Goal: Navigation & Orientation: Find specific page/section

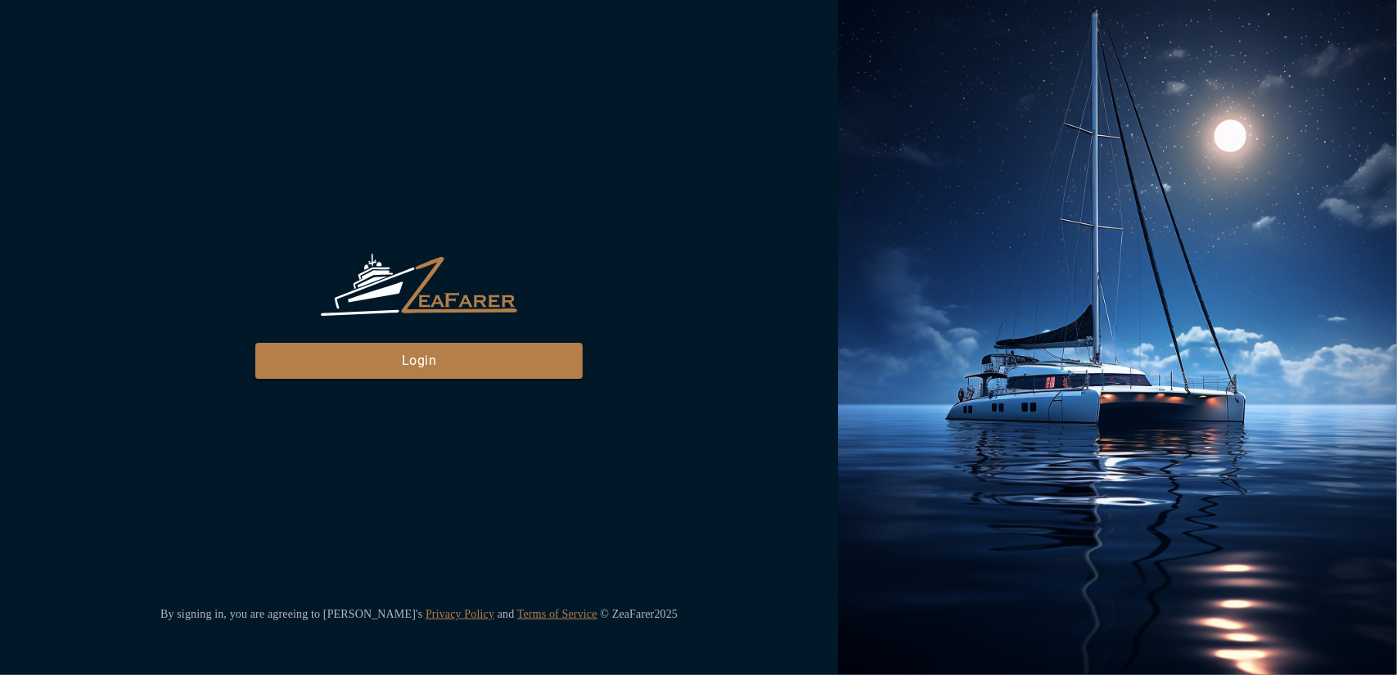
click at [385, 381] on div "ZeaFarer Login By signing in, you are agreeing to [PERSON_NAME]'s Privacy Polic…" at bounding box center [419, 337] width 838 height 675
click at [388, 361] on button "Login" at bounding box center [418, 361] width 327 height 36
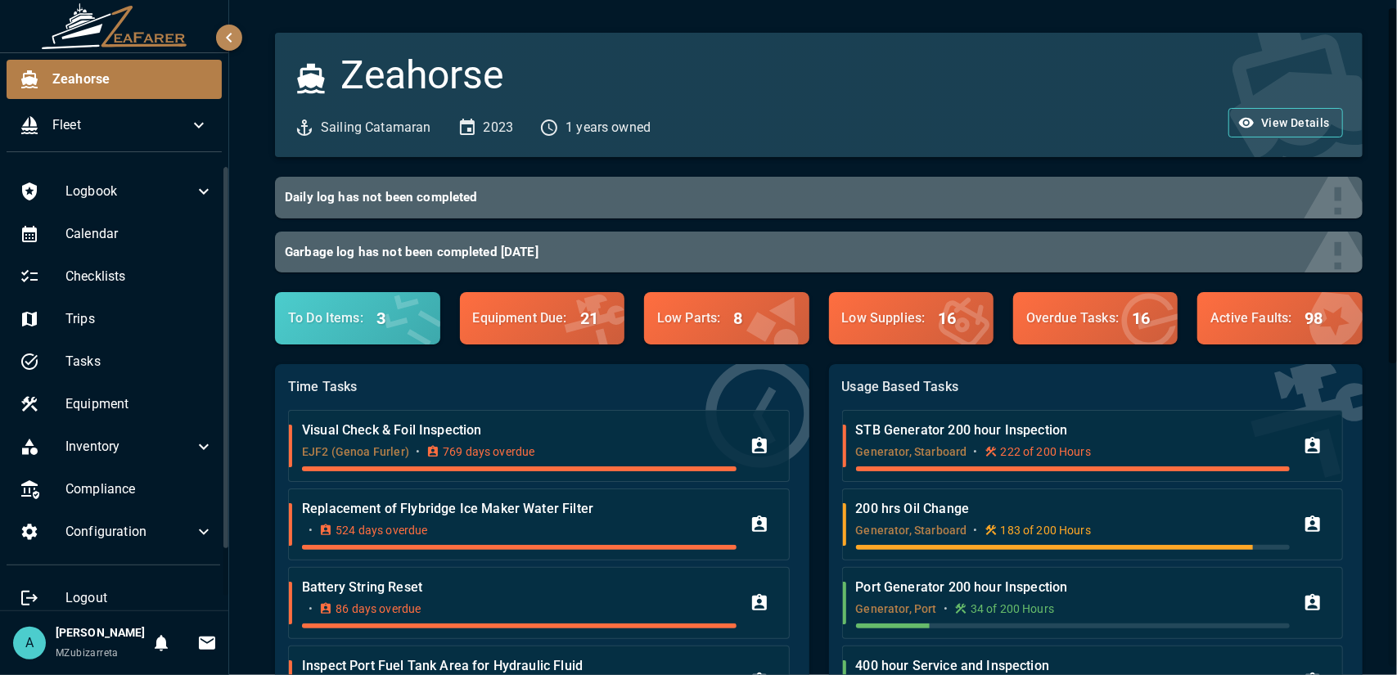
click at [44, 644] on div "A Anrich Nothnagel MZubizarreta" at bounding box center [79, 644] width 132 height 38
click at [41, 639] on div "A" at bounding box center [29, 643] width 33 height 33
click at [74, 625] on h6 "Anrich Nothnagel" at bounding box center [100, 634] width 89 height 18
click at [79, 644] on div "Anrich Nothnagel MZubizarreta" at bounding box center [100, 644] width 89 height 38
click at [81, 658] on span "MZubizarreta" at bounding box center [87, 652] width 63 height 11
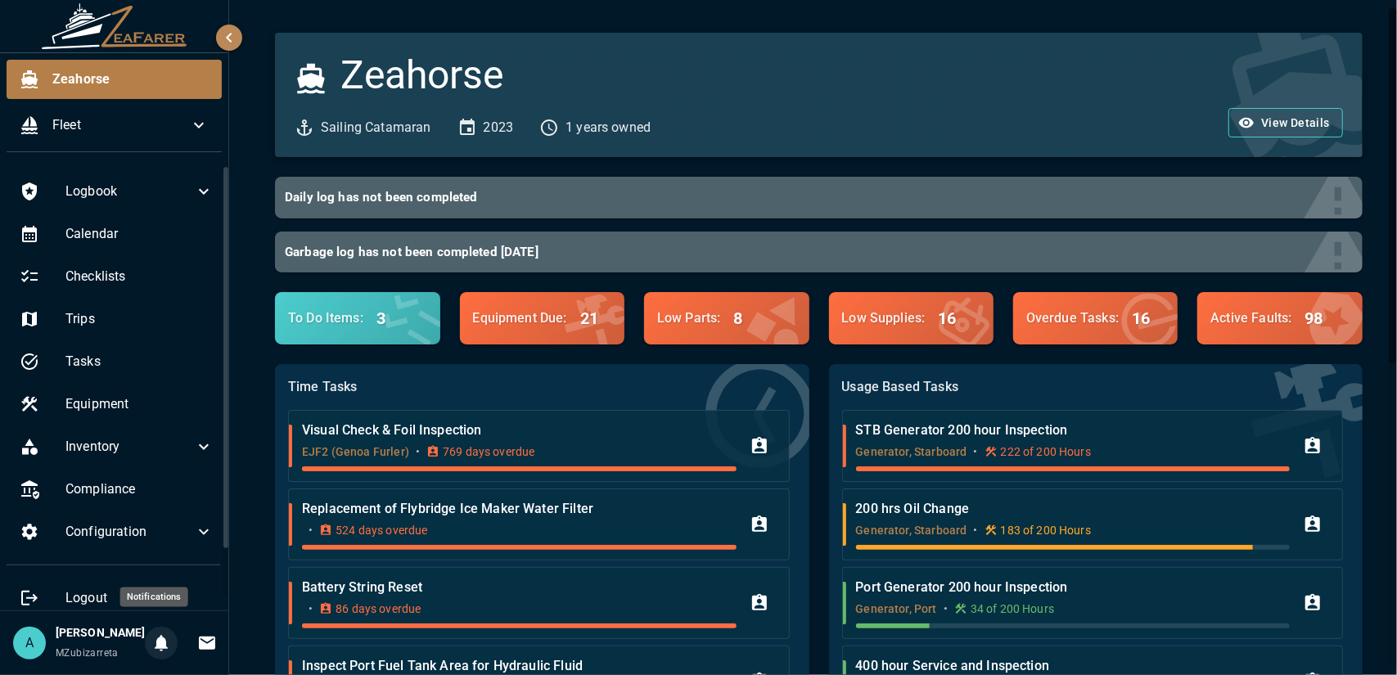
click at [159, 636] on icon "Notifications" at bounding box center [161, 644] width 20 height 20
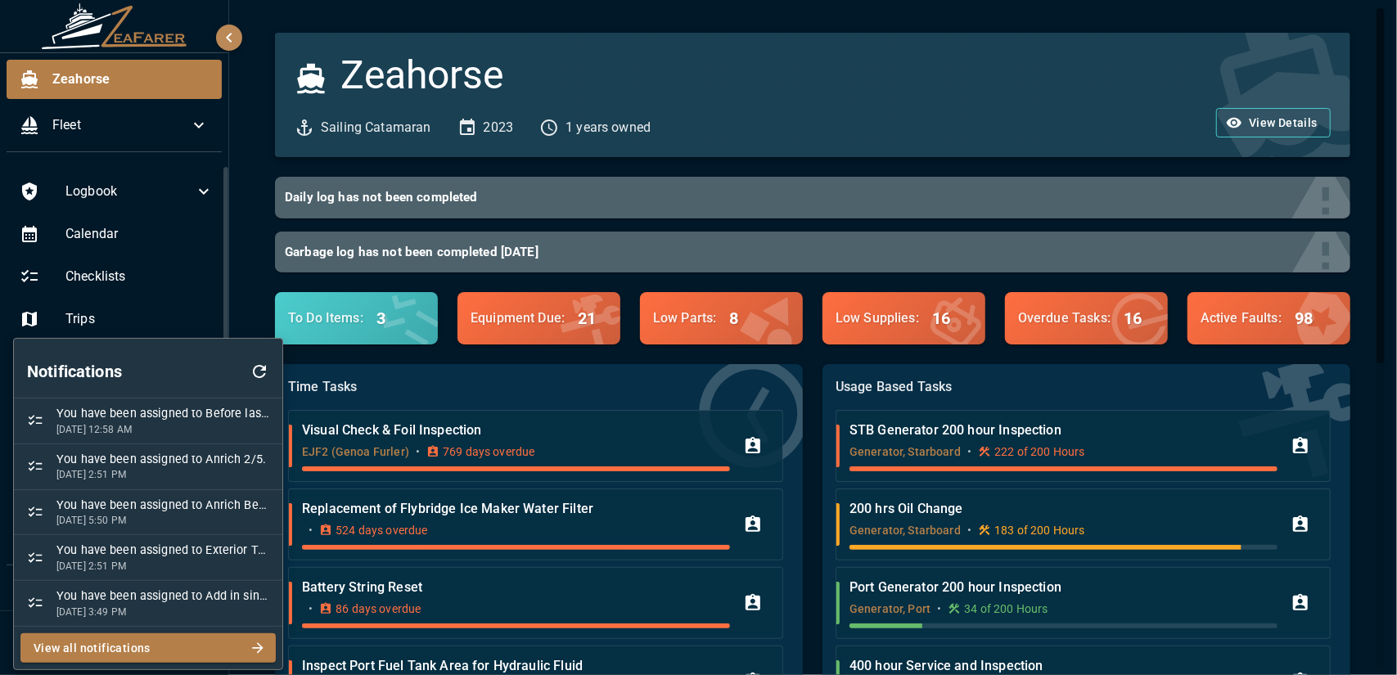
click at [261, 299] on div at bounding box center [698, 337] width 1397 height 675
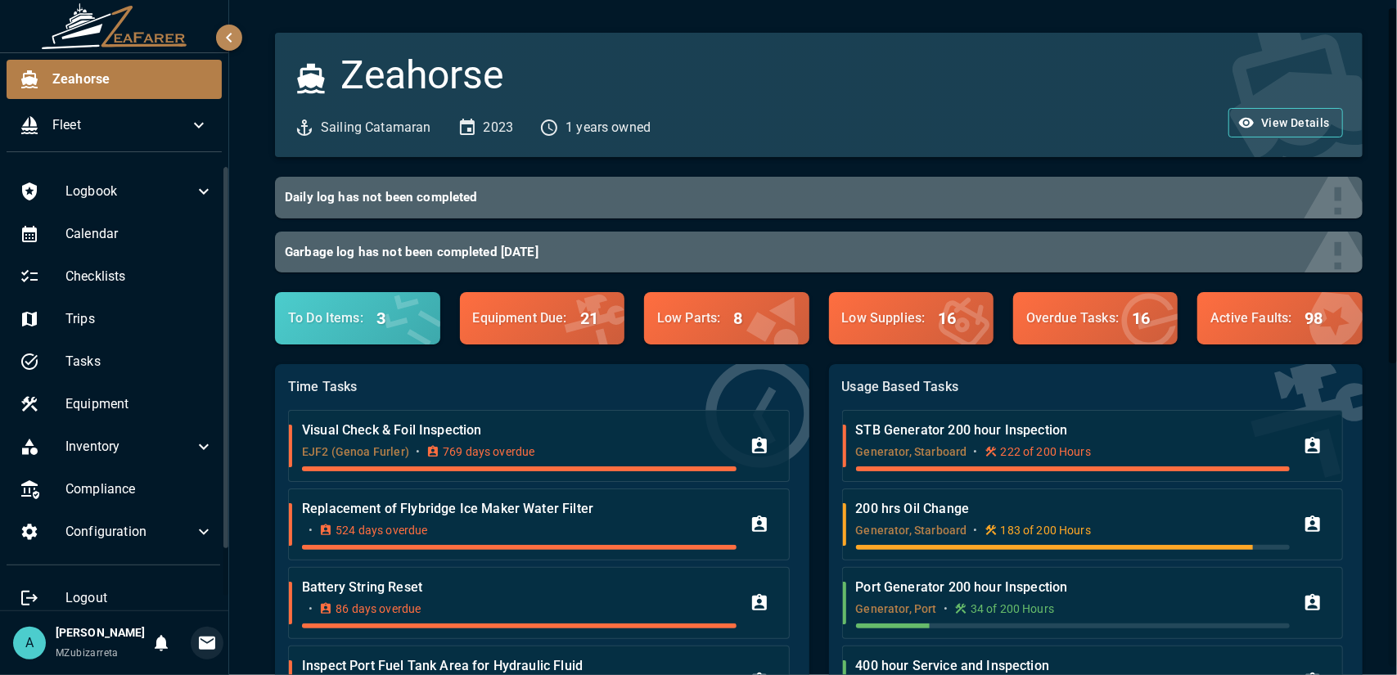
click at [199, 637] on icon "Invitations" at bounding box center [207, 643] width 16 height 13
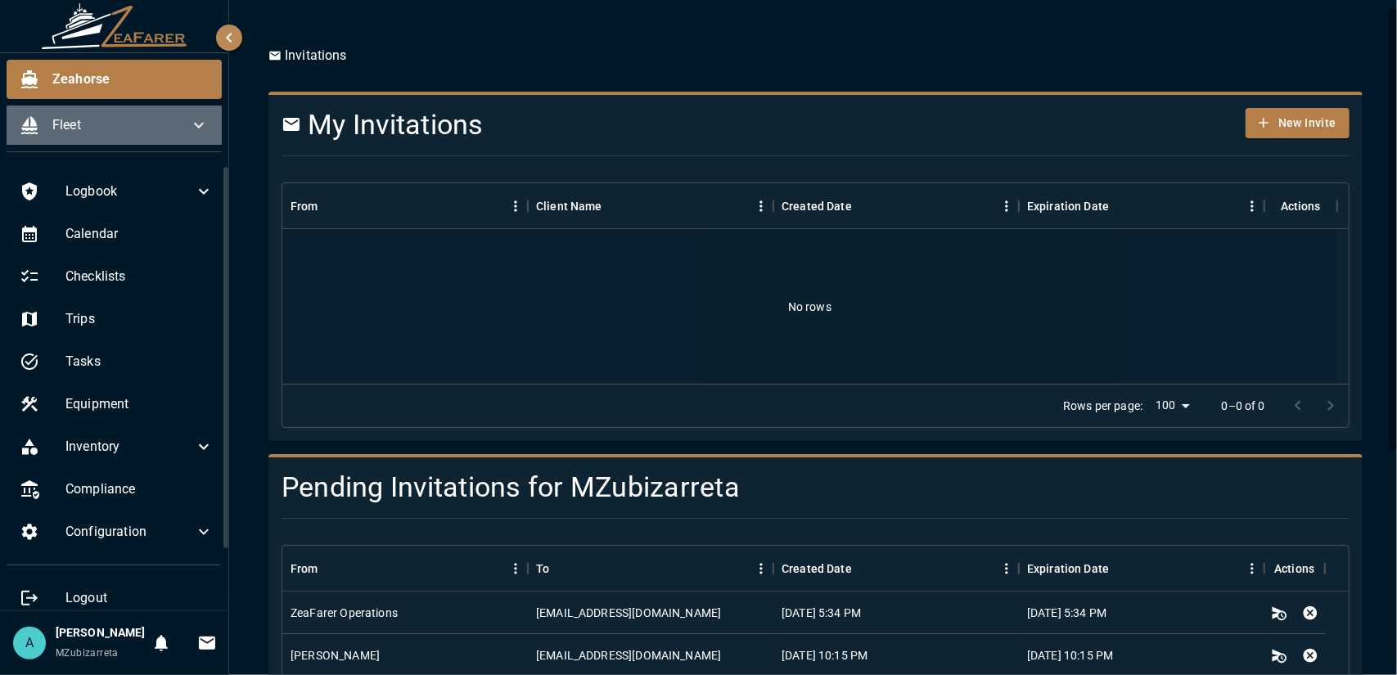
click at [187, 113] on div "Fleet" at bounding box center [114, 125] width 215 height 39
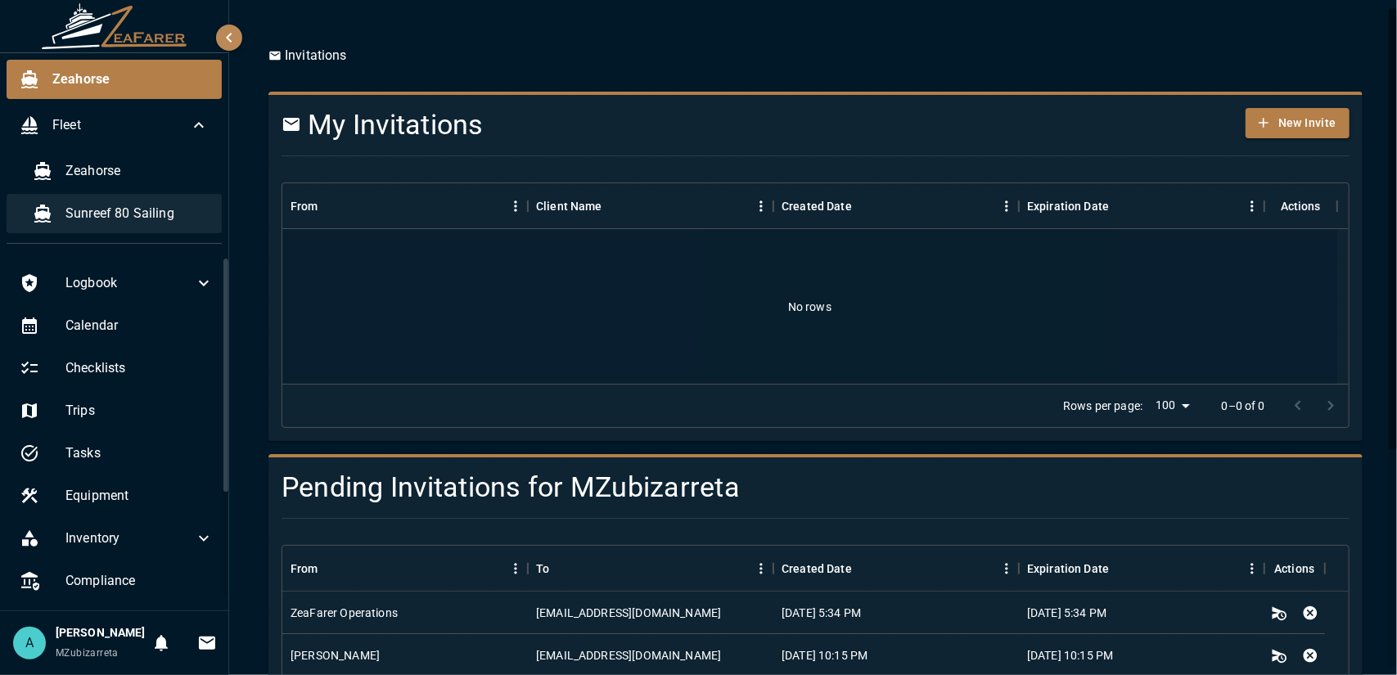
click at [127, 205] on span "Sunreef 80 Sailing" at bounding box center [136, 214] width 143 height 20
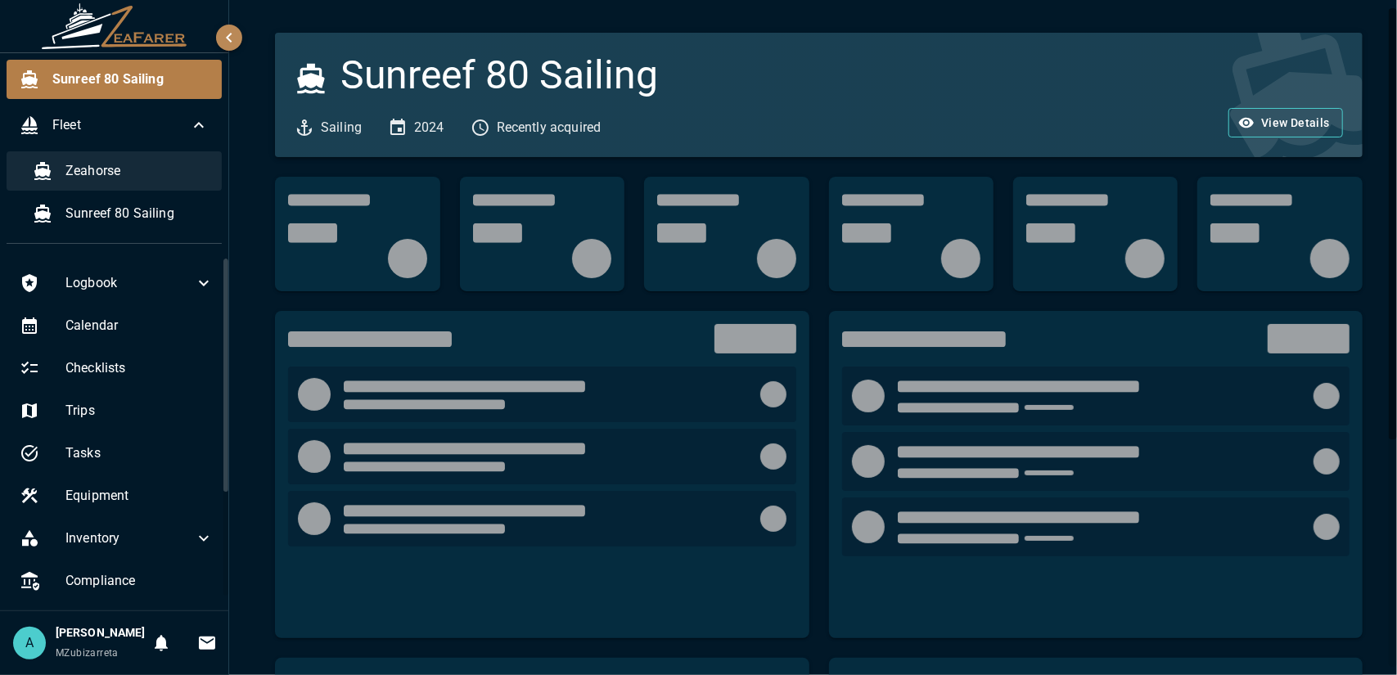
click at [133, 178] on span "Zeahorse" at bounding box center [136, 171] width 143 height 20
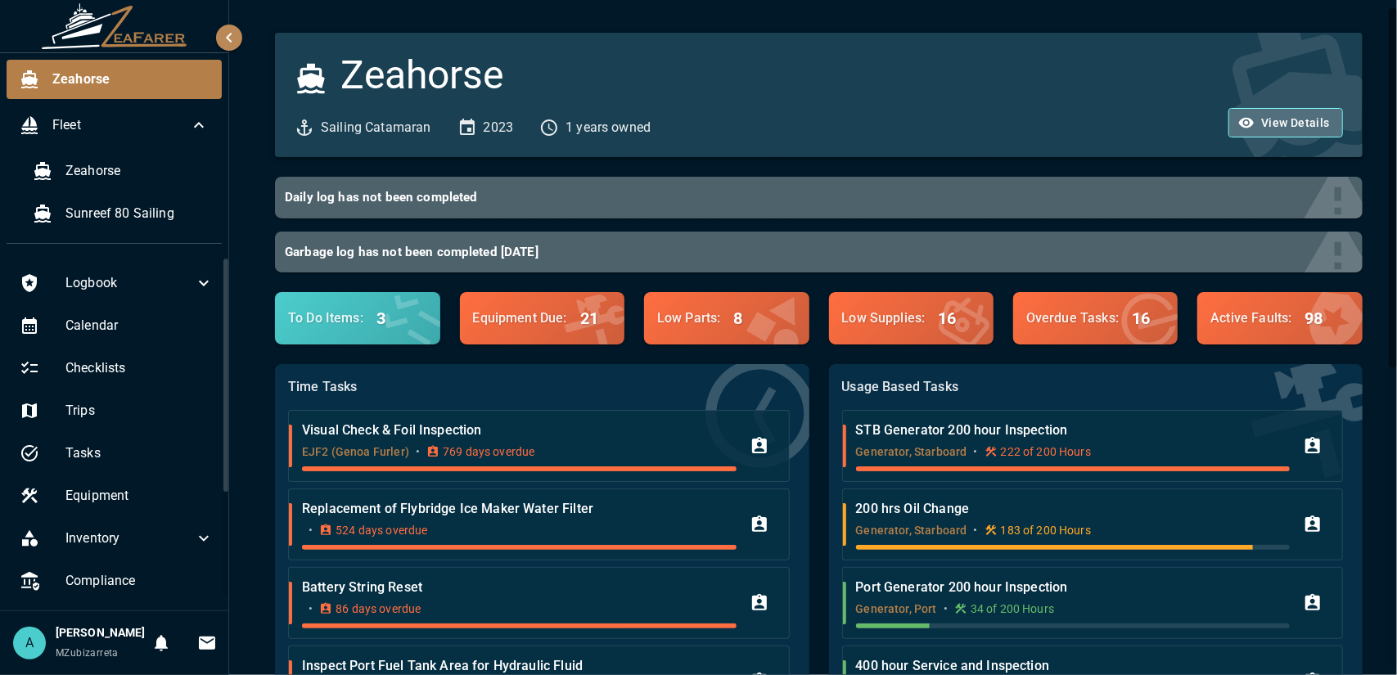
click at [1257, 124] on button "View Details" at bounding box center [1286, 123] width 115 height 30
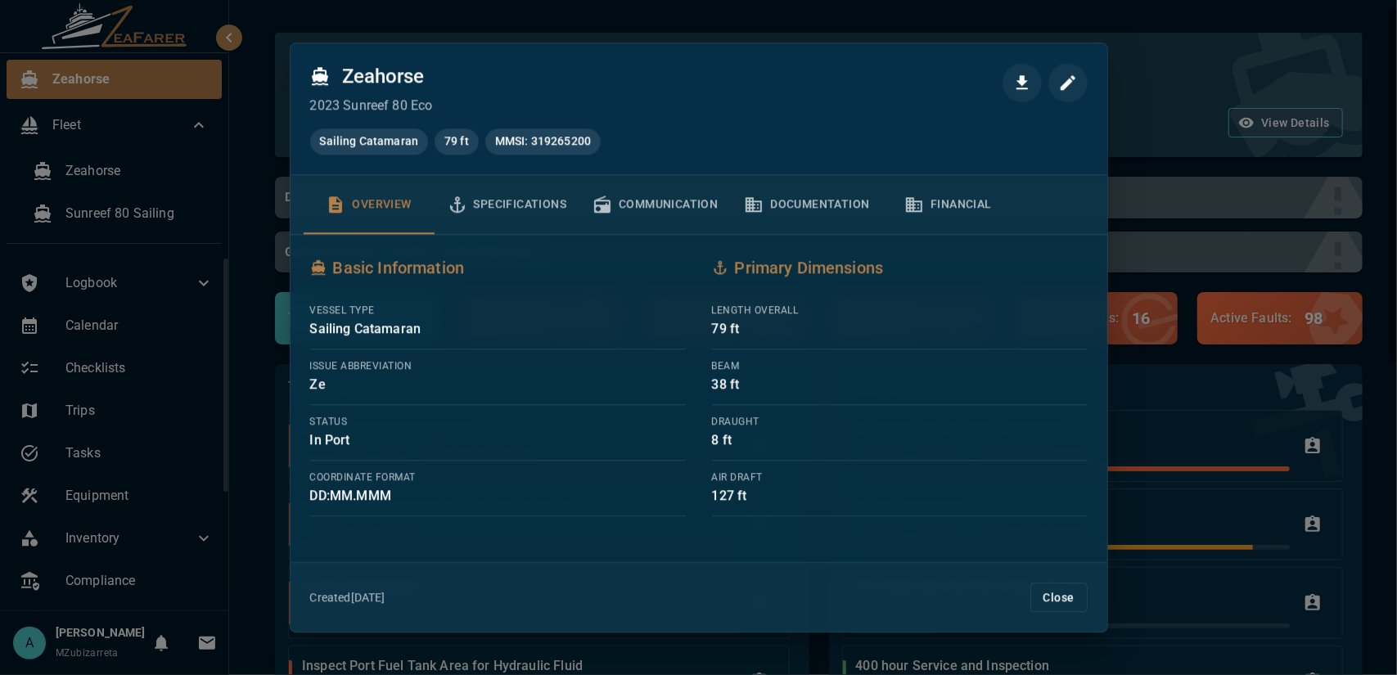
click at [525, 202] on button "Specifications" at bounding box center [508, 204] width 146 height 59
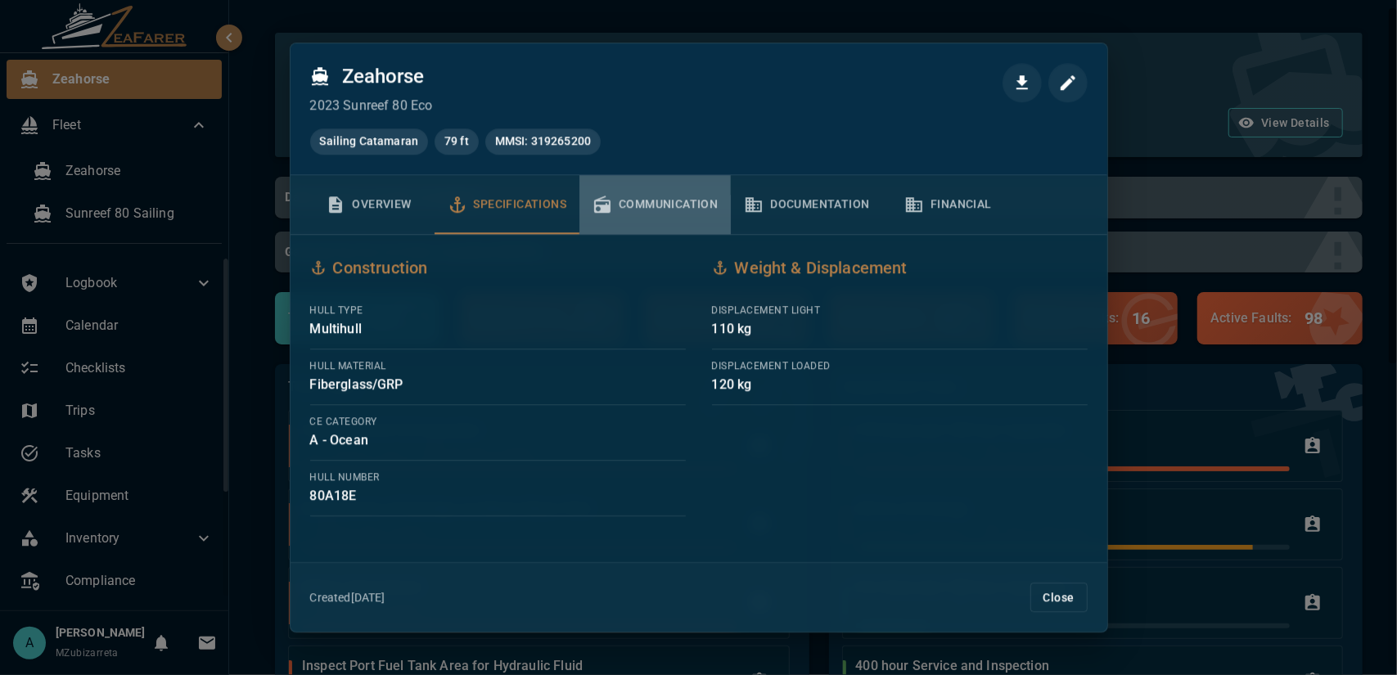
click at [637, 205] on button "Communication" at bounding box center [655, 204] width 151 height 59
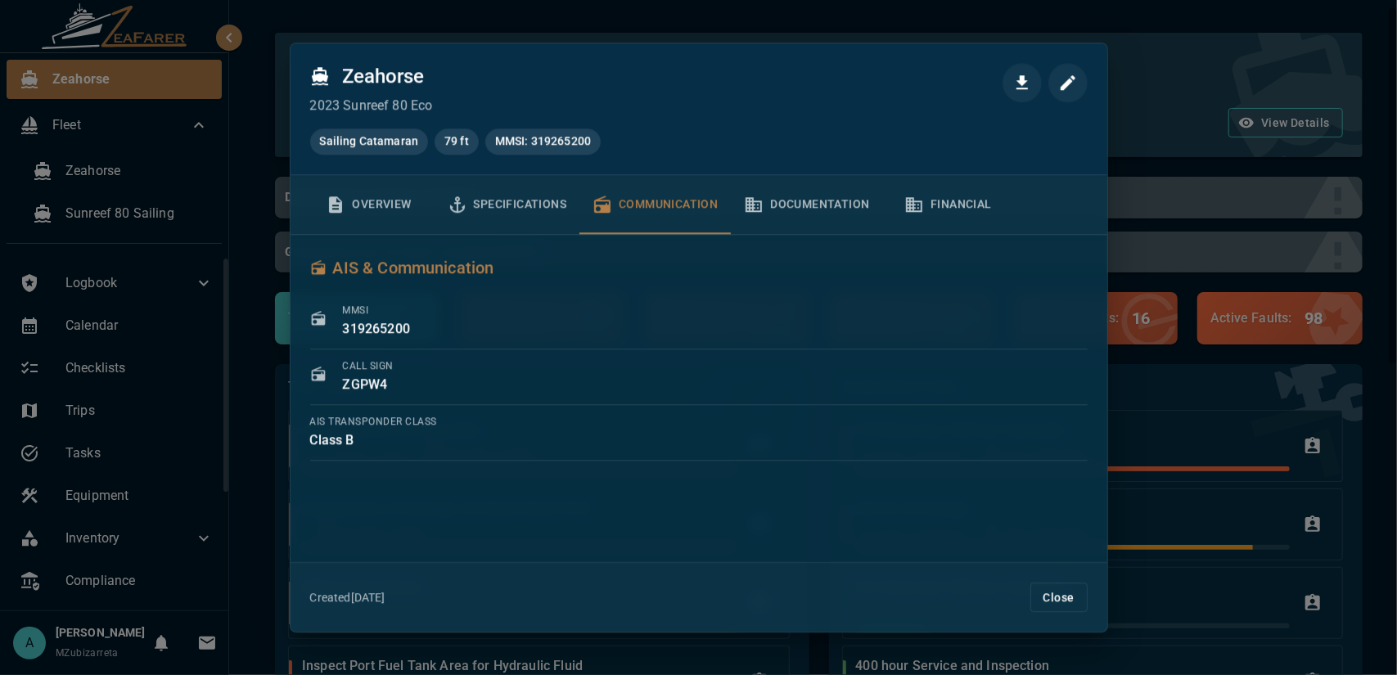
click at [779, 194] on button "Documentation" at bounding box center [806, 204] width 151 height 59
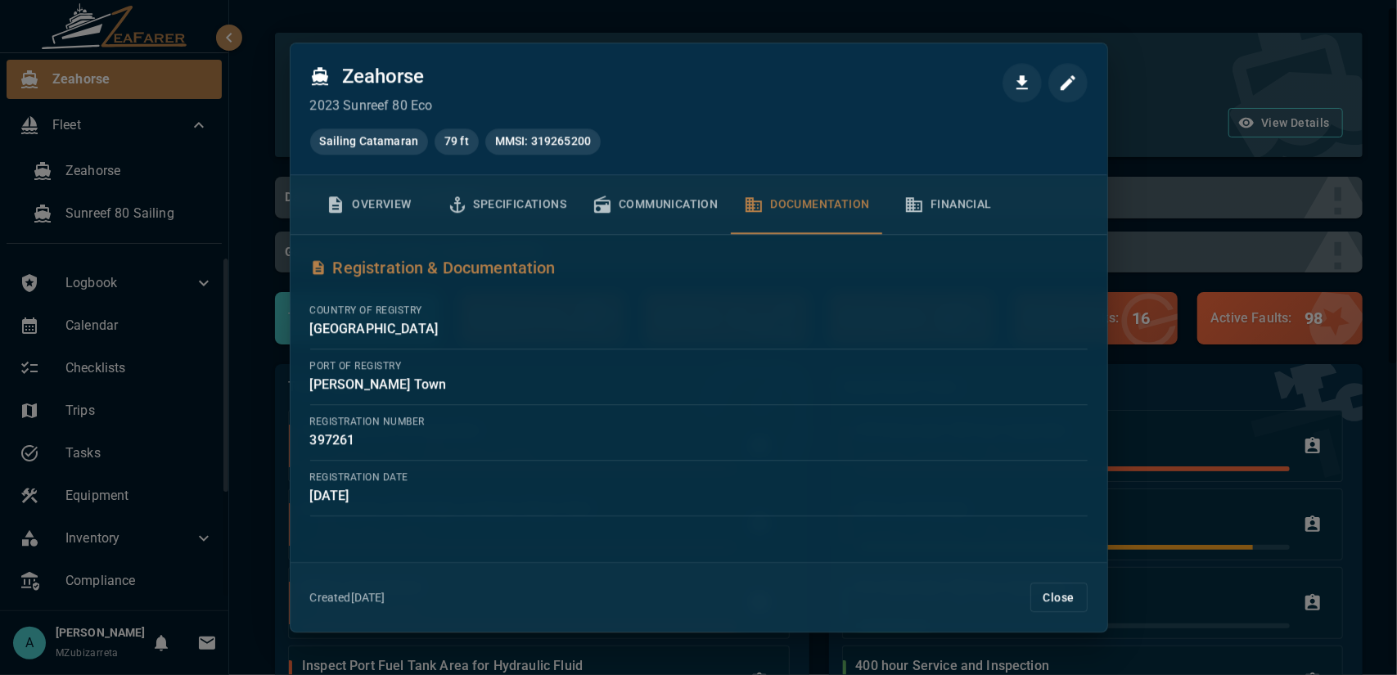
click at [935, 199] on button "Financial" at bounding box center [948, 204] width 131 height 59
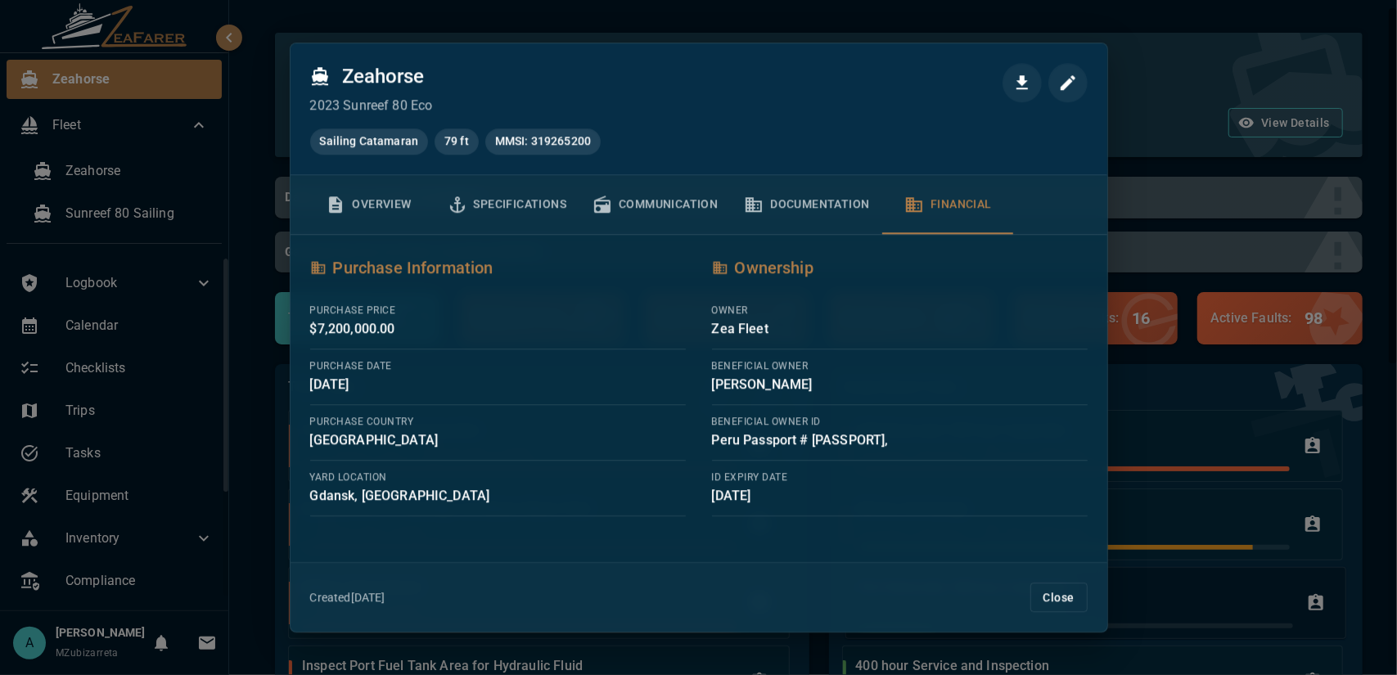
click at [1060, 593] on button "Close" at bounding box center [1059, 598] width 57 height 30
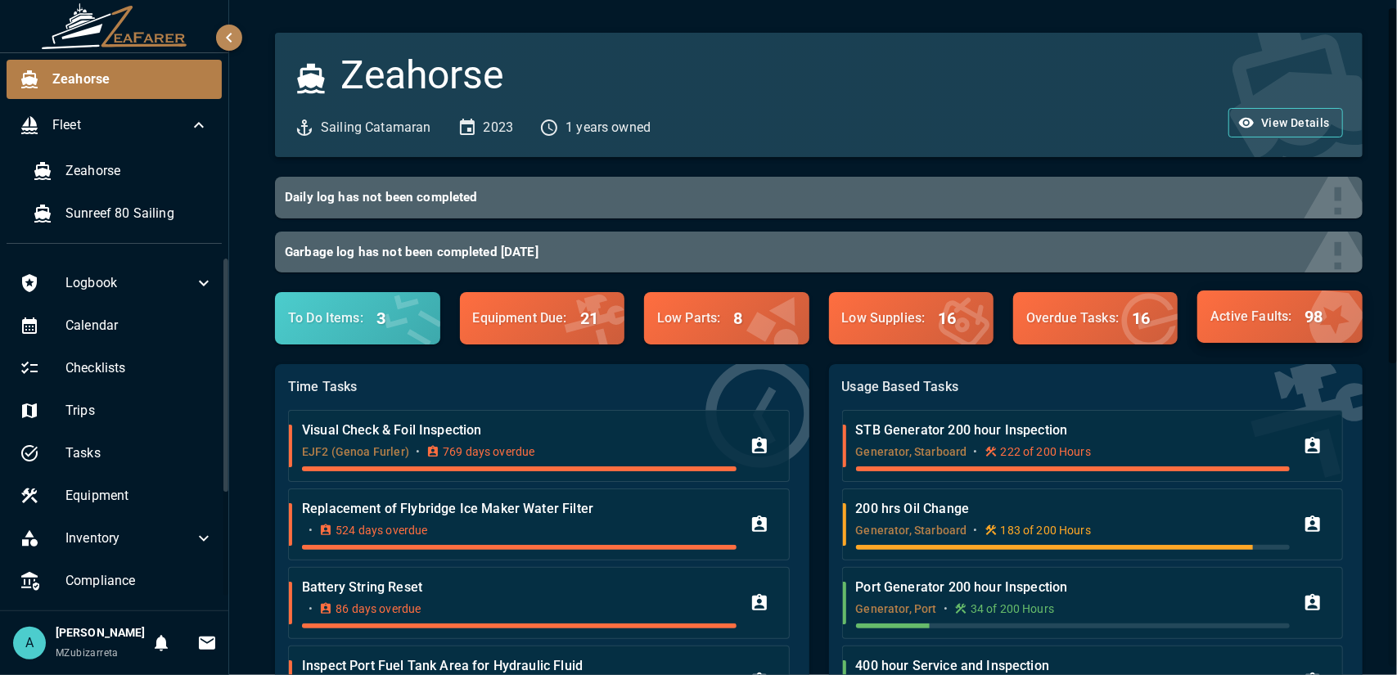
click at [1258, 339] on div "Active Faults : 98" at bounding box center [1279, 317] width 165 height 52
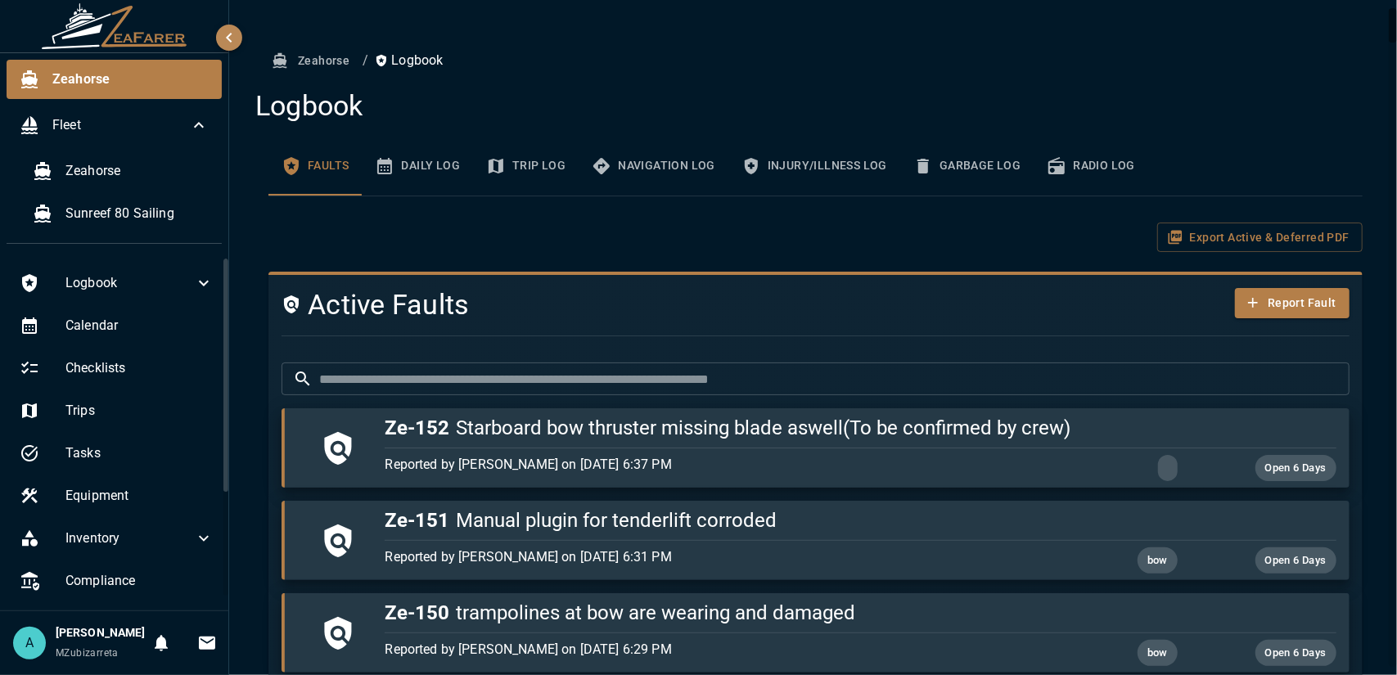
click at [1270, 52] on ol "Zeahorse / Logbook" at bounding box center [815, 61] width 1094 height 30
